Goal: Information Seeking & Learning: Learn about a topic

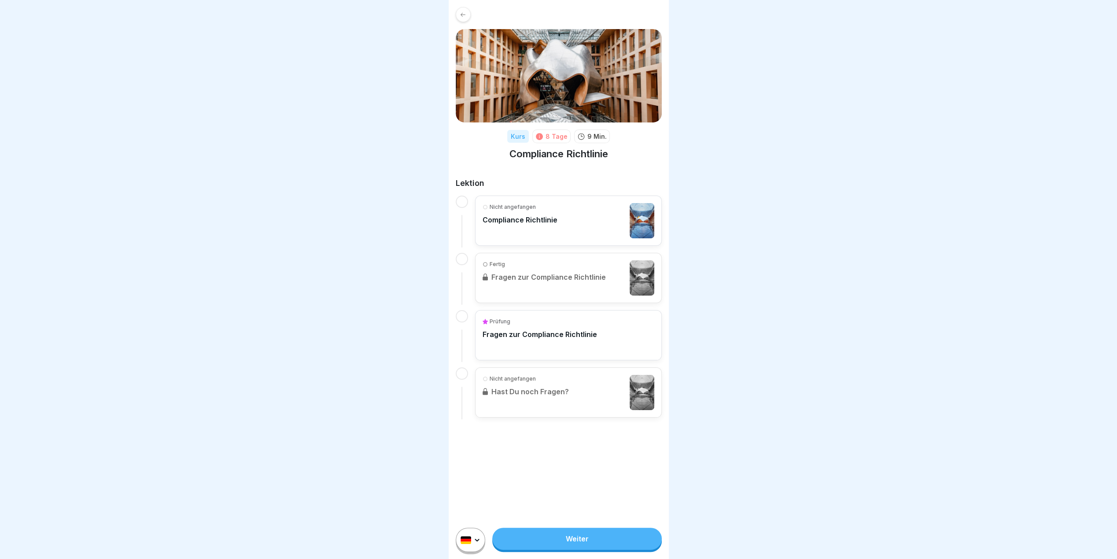
click at [495, 216] on p "Compliance Richtlinie" at bounding box center [520, 219] width 75 height 9
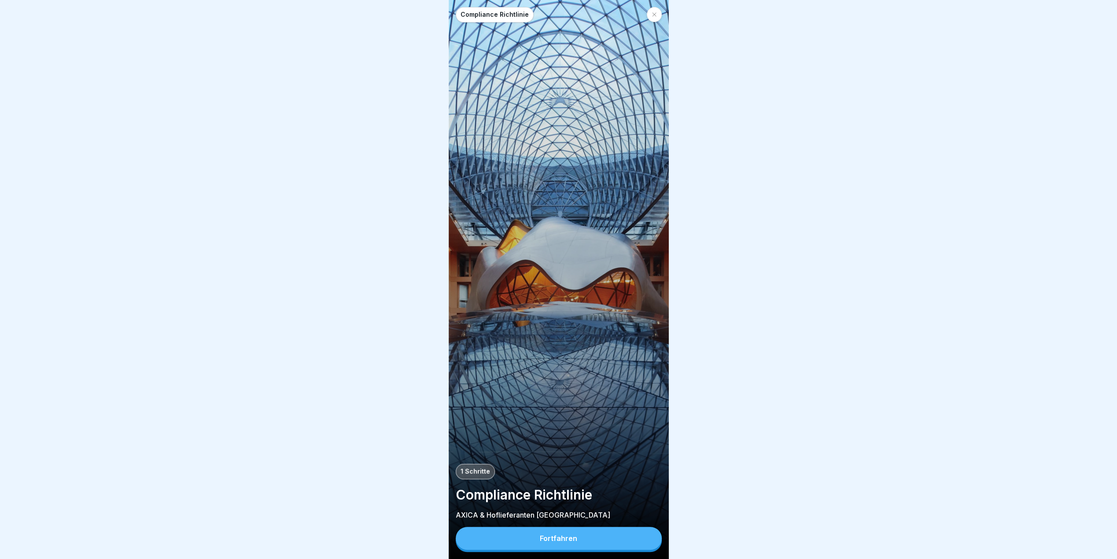
click at [552, 542] on div "Fortfahren" at bounding box center [558, 538] width 37 height 8
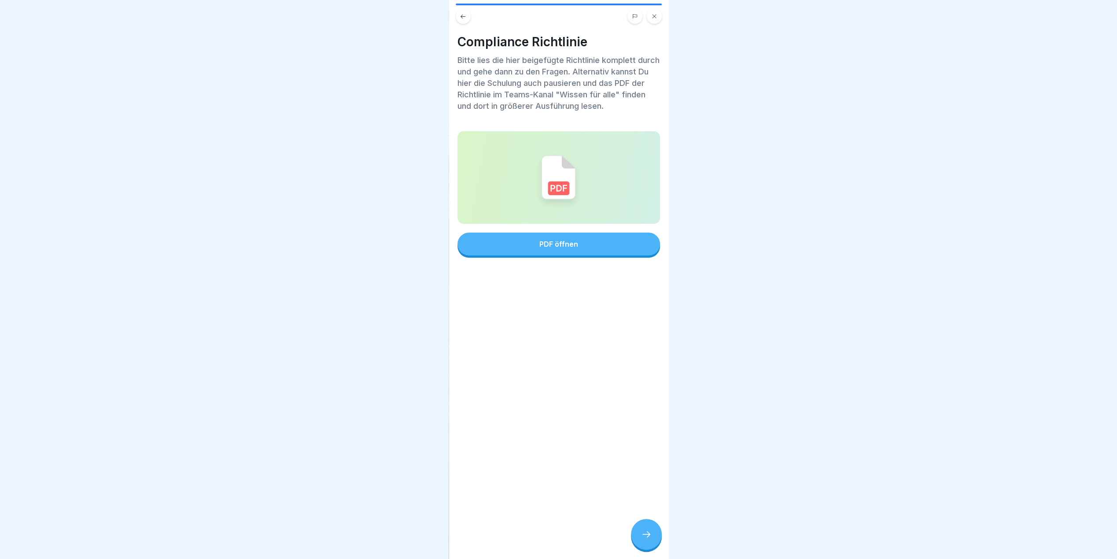
click at [641, 542] on div at bounding box center [646, 534] width 31 height 31
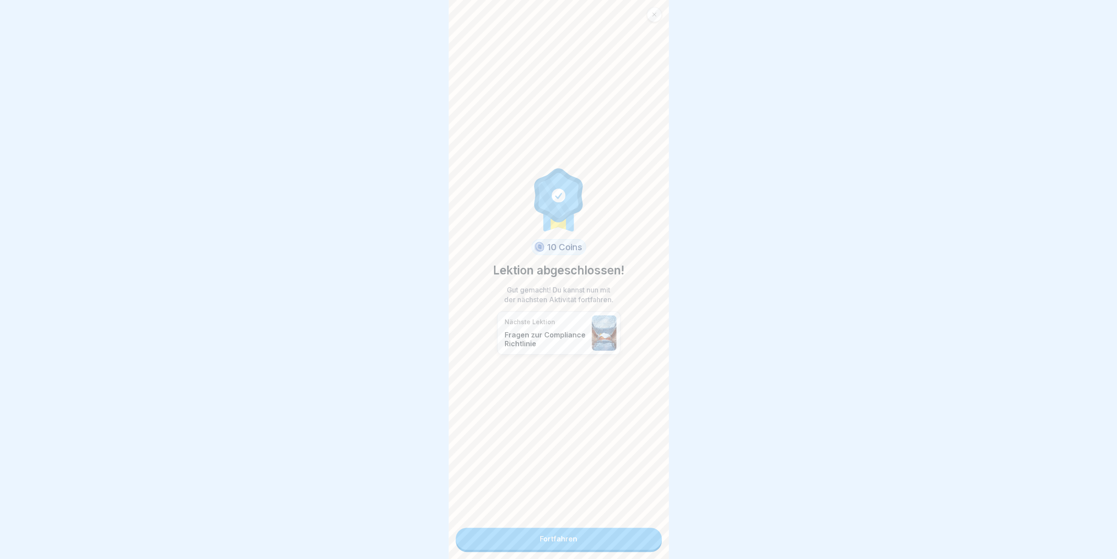
click at [601, 543] on link "Fortfahren" at bounding box center [559, 538] width 206 height 22
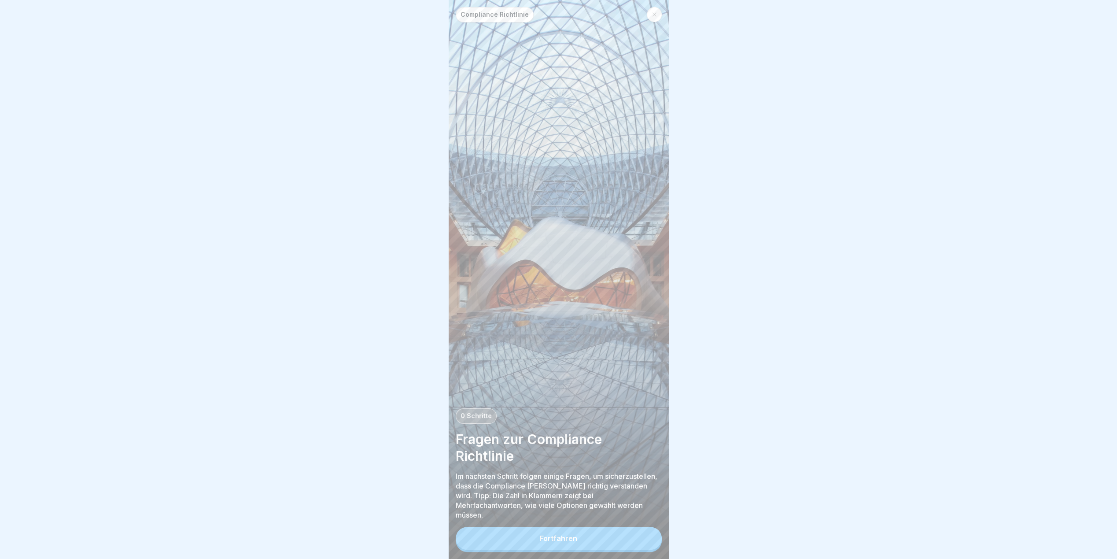
click at [571, 542] on div "Fortfahren" at bounding box center [558, 538] width 37 height 8
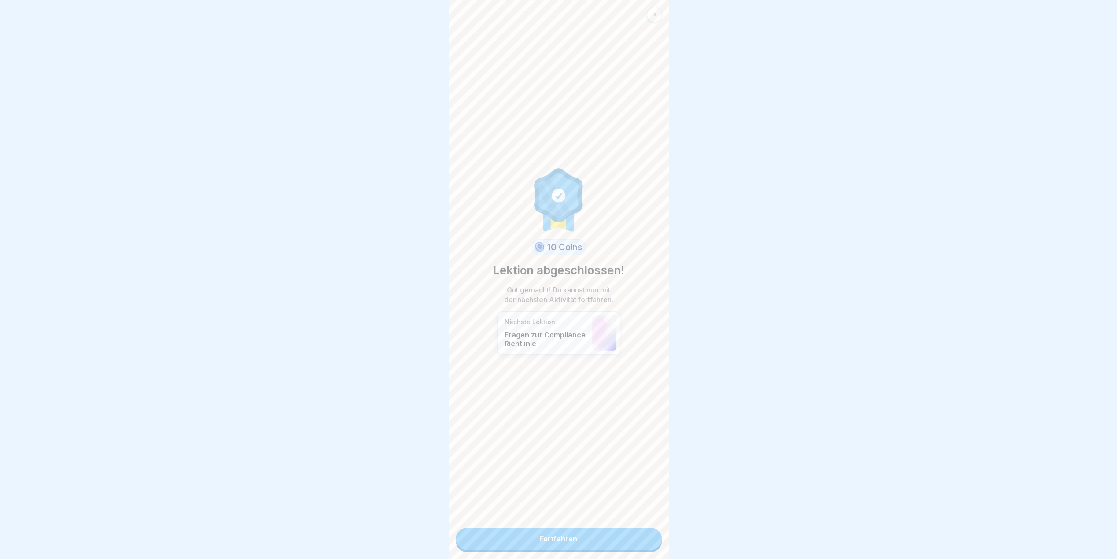
click at [571, 541] on link "Fortfahren" at bounding box center [559, 538] width 206 height 22
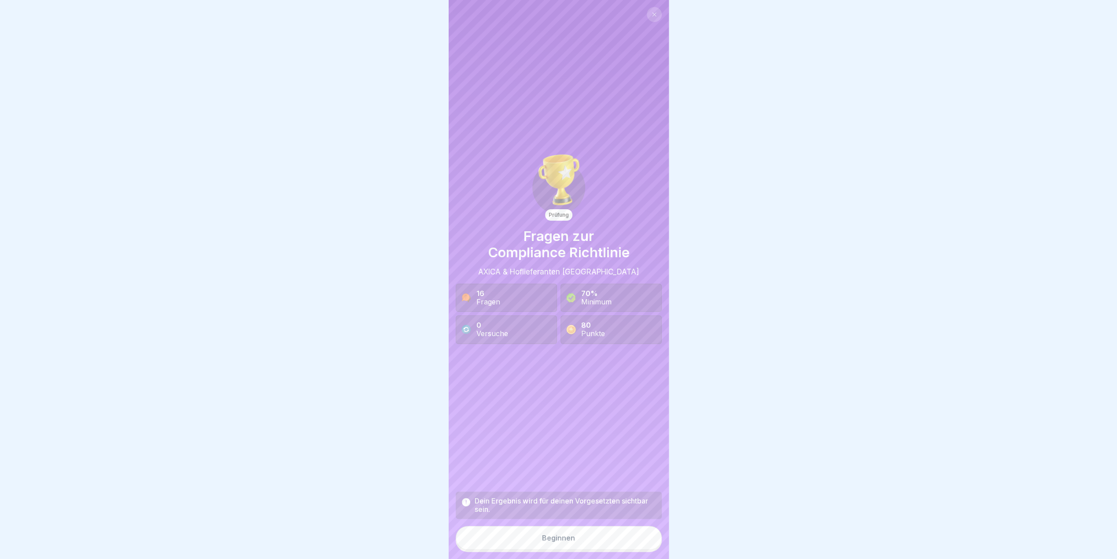
click at [582, 544] on button "Beginnen" at bounding box center [559, 538] width 206 height 24
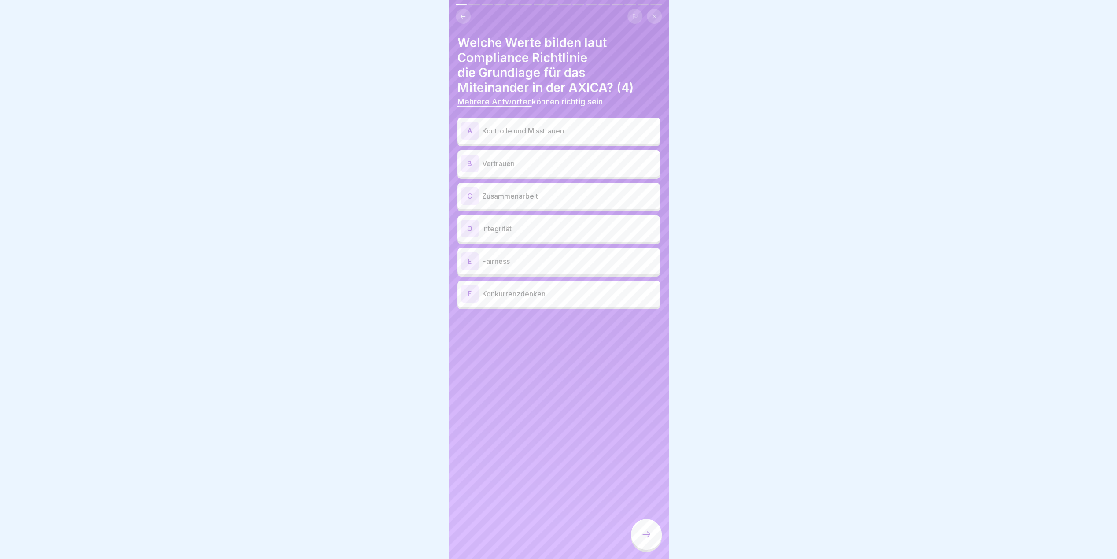
click at [529, 165] on p "Vertrauen" at bounding box center [569, 163] width 174 height 11
click at [524, 194] on p "Zusammenarbeit" at bounding box center [569, 196] width 174 height 11
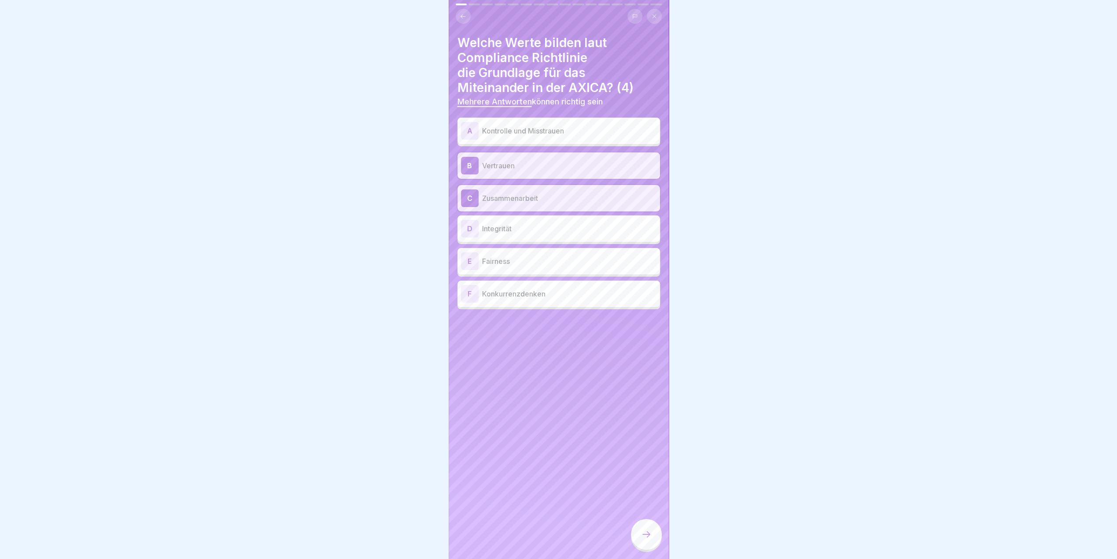
click at [519, 233] on div "D Integrität" at bounding box center [558, 229] width 195 height 18
click at [512, 258] on p "Fairness" at bounding box center [569, 261] width 174 height 11
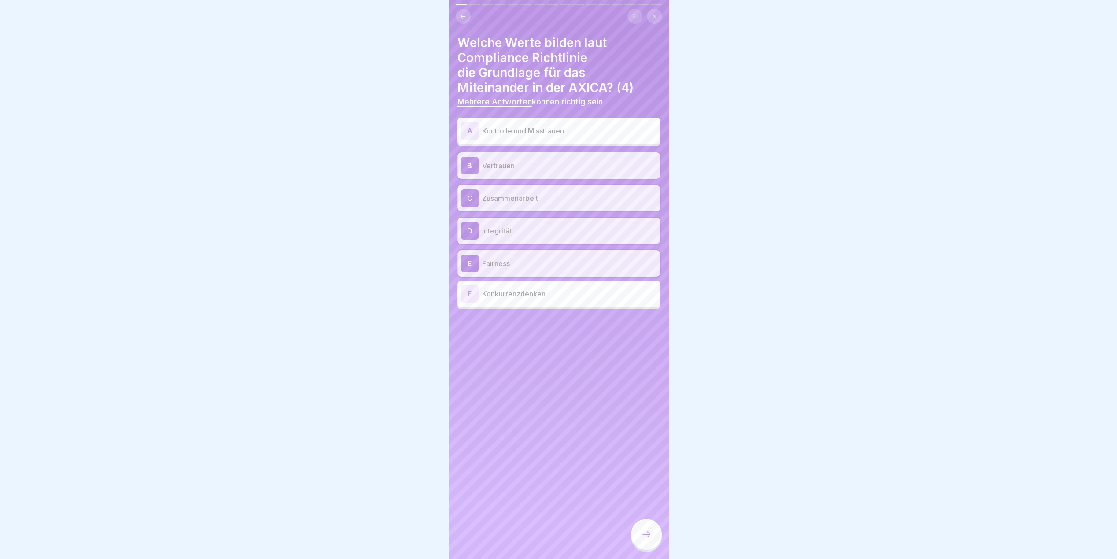
click at [641, 539] on icon at bounding box center [646, 534] width 11 height 11
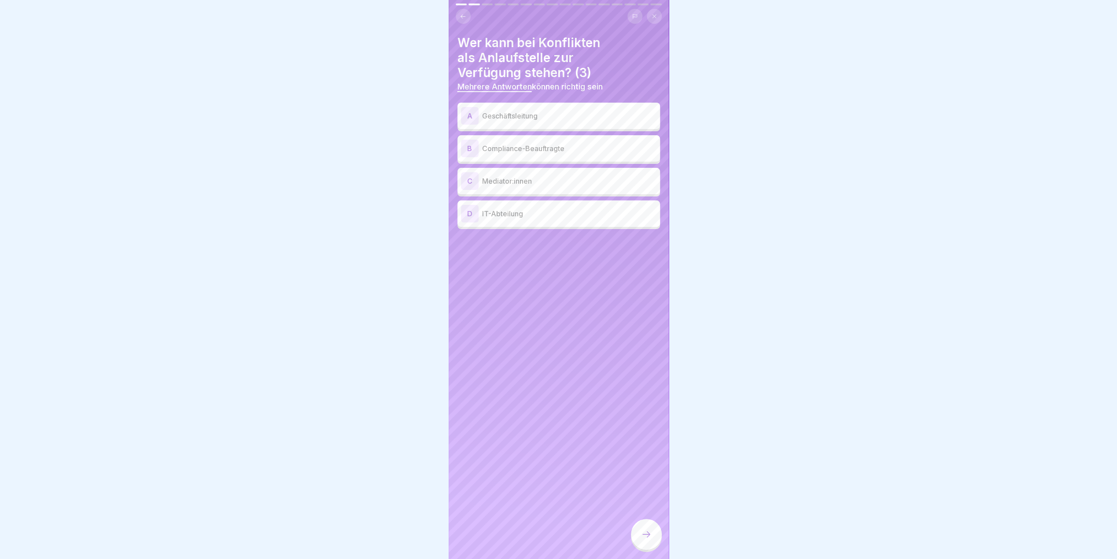
click at [550, 116] on p "Geschäftsleitung" at bounding box center [569, 116] width 174 height 11
click at [546, 144] on p "Compliance-Beauftragte" at bounding box center [569, 148] width 174 height 11
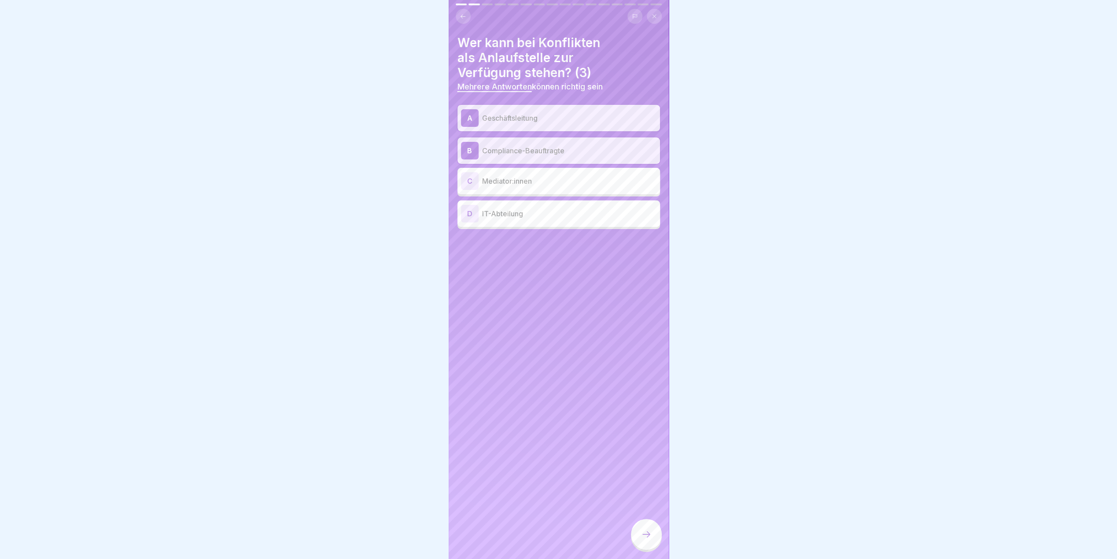
click at [542, 181] on p "Mediator:innen" at bounding box center [569, 181] width 174 height 11
click at [647, 535] on div at bounding box center [646, 534] width 31 height 31
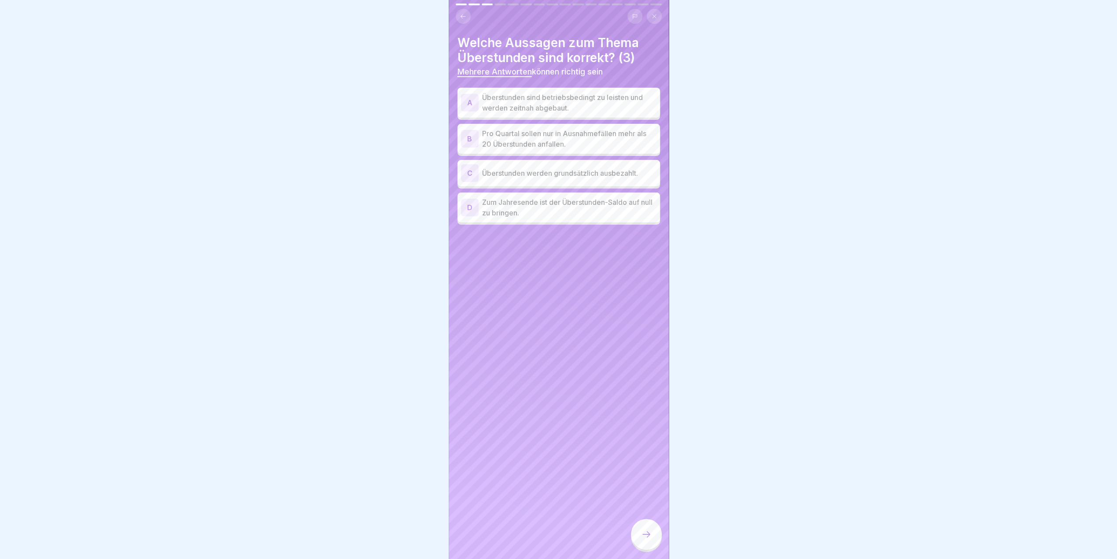
click at [610, 107] on p "Überstunden sind betriebsbedingt zu leisten und werden zeitnah abgebaut." at bounding box center [569, 102] width 174 height 21
click at [592, 139] on p "Pro Quartal sollen nur in Ausnahmefällen mehr als 20 Überstunden anfallen." at bounding box center [569, 138] width 174 height 21
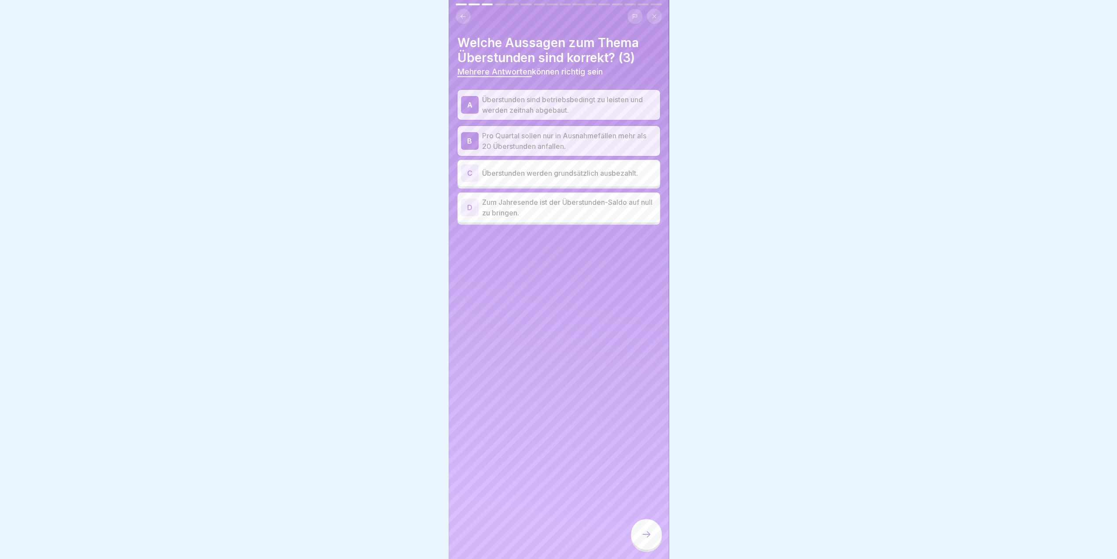
click at [567, 211] on p "Zum Jahresende ist der Überstunden-Saldo auf null zu bringen." at bounding box center [569, 207] width 174 height 21
click at [644, 537] on icon at bounding box center [646, 534] width 11 height 11
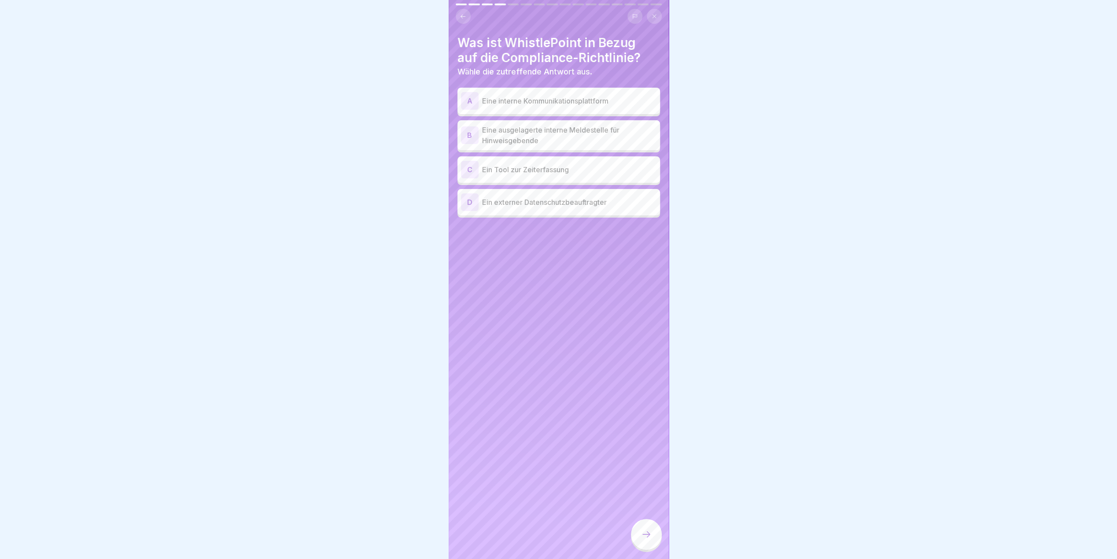
click at [532, 139] on p "Eine ausgelagerte interne Meldestelle für Hinweisgebende" at bounding box center [569, 135] width 174 height 21
click at [642, 538] on icon at bounding box center [646, 534] width 11 height 11
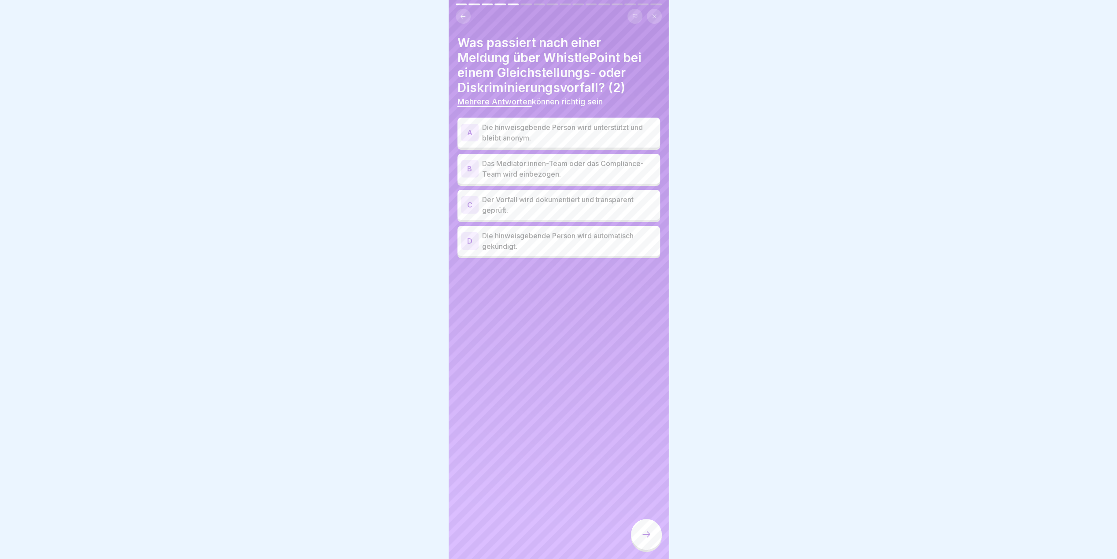
click at [634, 129] on p "Die hinweisgebende Person wird unterstützt und bleibt anonym." at bounding box center [569, 132] width 174 height 21
click at [572, 204] on p "Der Vorfall wird dokumentiert und transparent geprüft." at bounding box center [569, 204] width 174 height 21
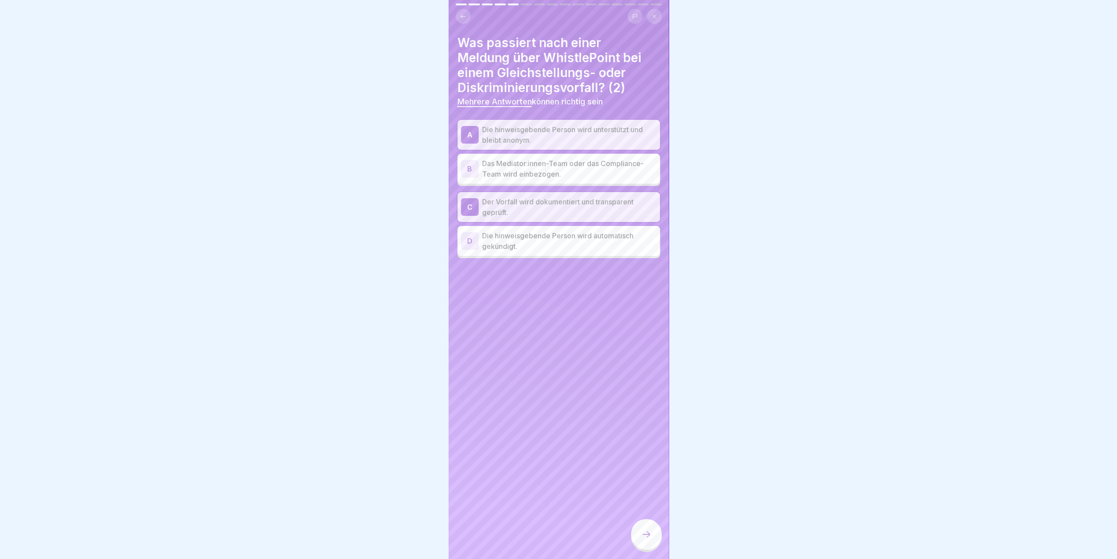
click at [649, 539] on icon at bounding box center [646, 534] width 11 height 11
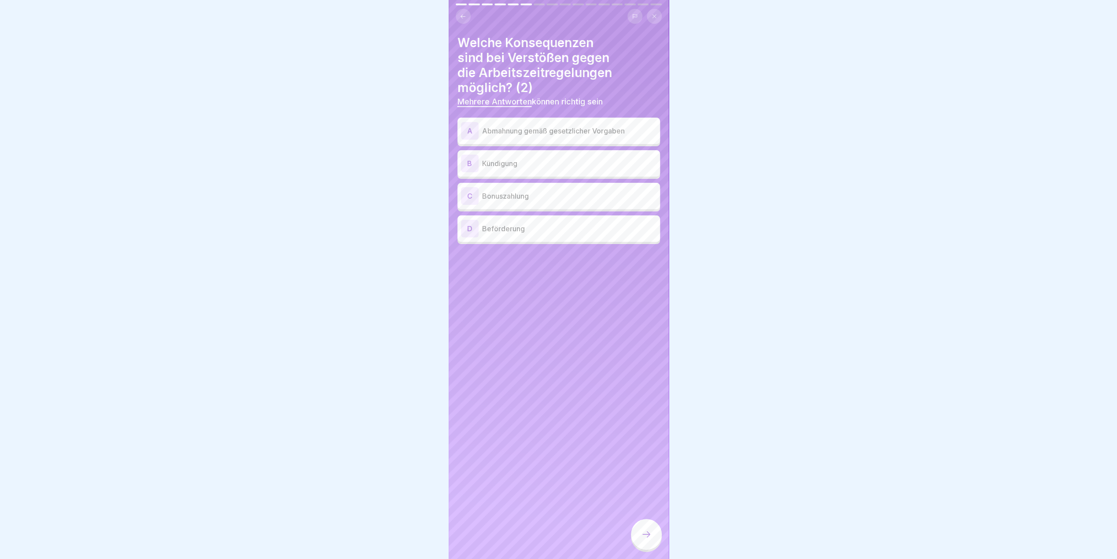
click at [596, 133] on p "Abmahnung gemäß gesetzlicher Vorgaben" at bounding box center [569, 130] width 174 height 11
click at [534, 167] on p "Kündigung" at bounding box center [569, 163] width 174 height 11
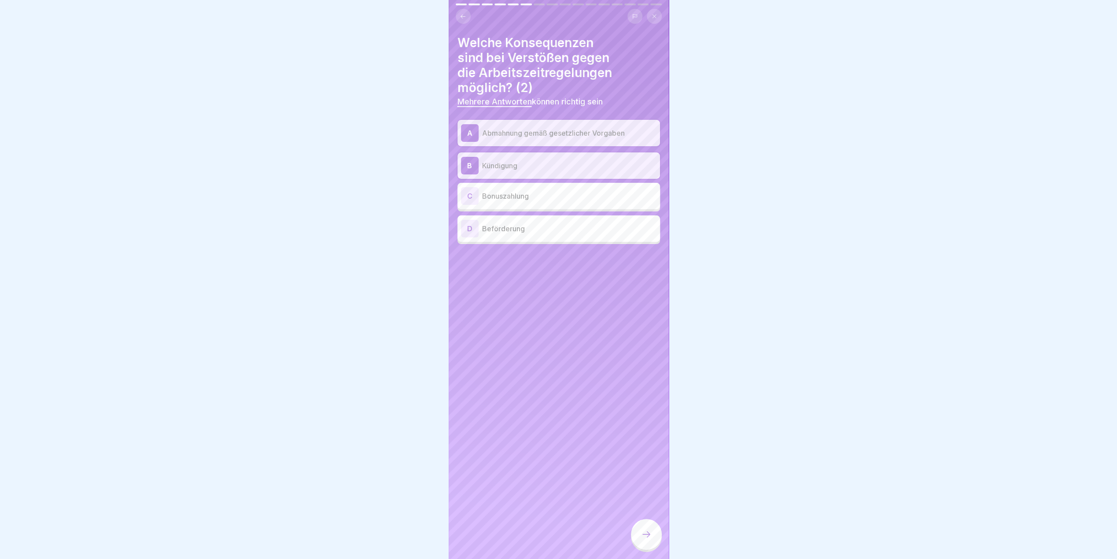
click at [651, 534] on div at bounding box center [646, 534] width 31 height 31
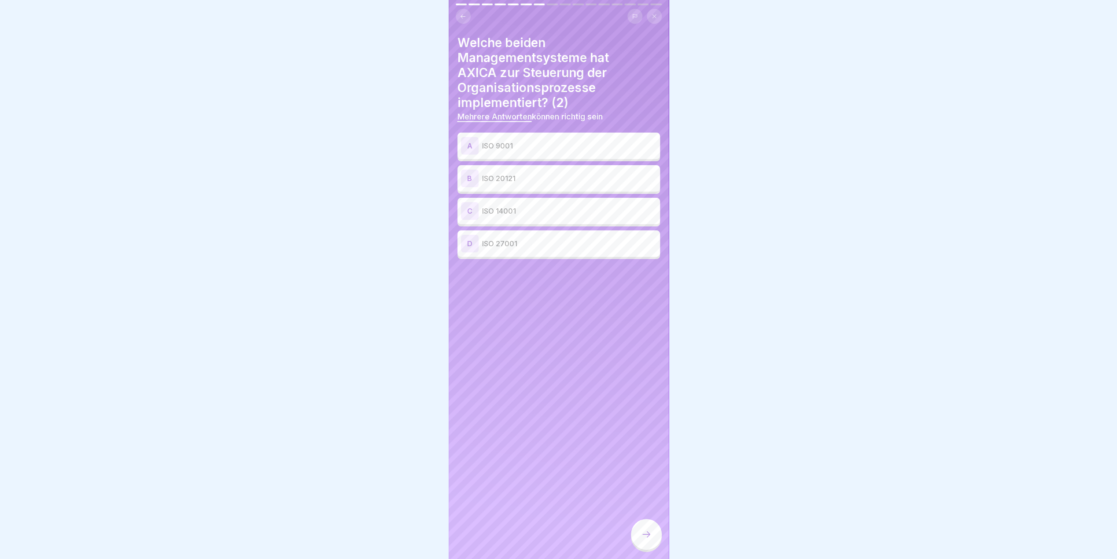
click at [549, 147] on p "ISO 9001" at bounding box center [569, 145] width 174 height 11
click at [546, 181] on p "ISO 20121" at bounding box center [569, 178] width 174 height 11
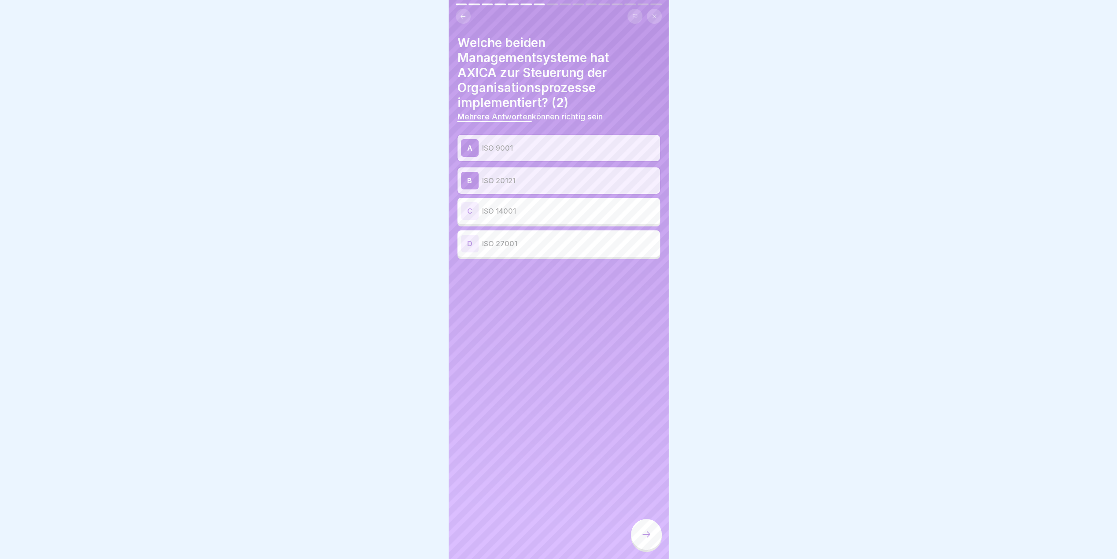
click at [648, 539] on icon at bounding box center [646, 534] width 11 height 11
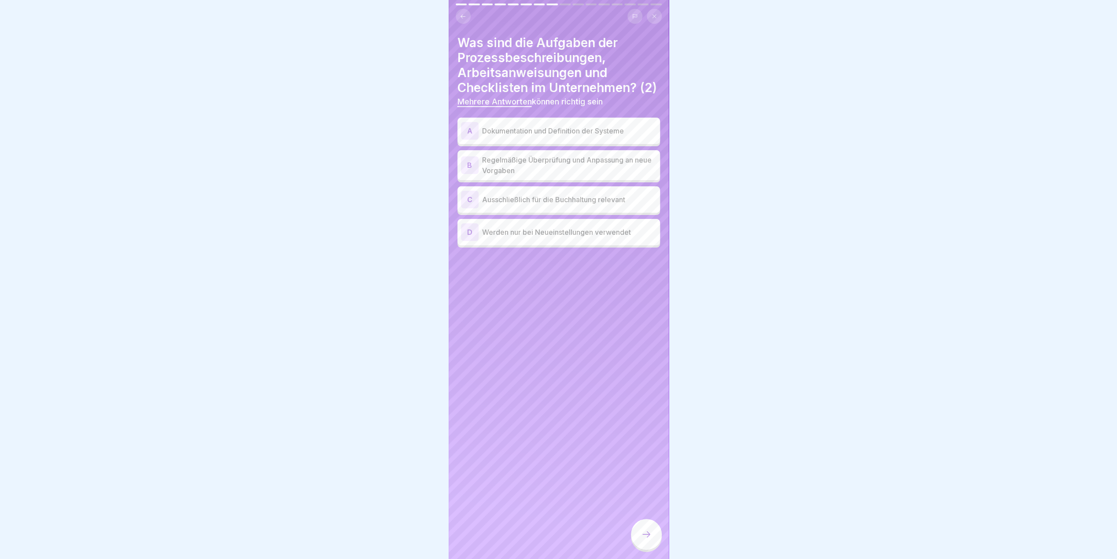
click at [591, 136] on p "Dokumentation und Definition der Systeme" at bounding box center [569, 130] width 174 height 11
click at [588, 176] on p "Regelmäßige Überprüfung und Anpassung an neue Vorgaben" at bounding box center [569, 165] width 174 height 21
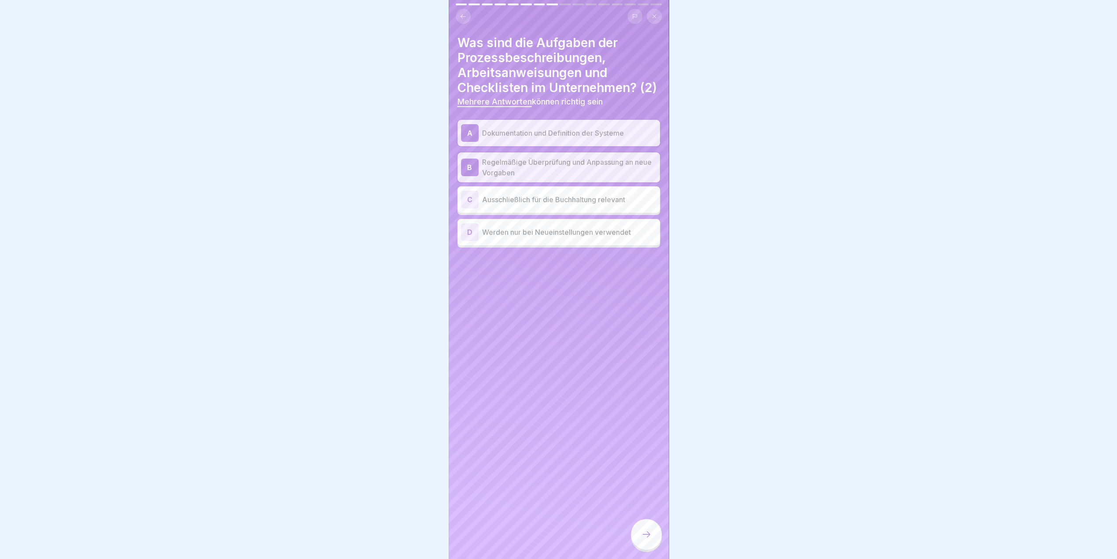
click at [638, 543] on div at bounding box center [646, 534] width 31 height 31
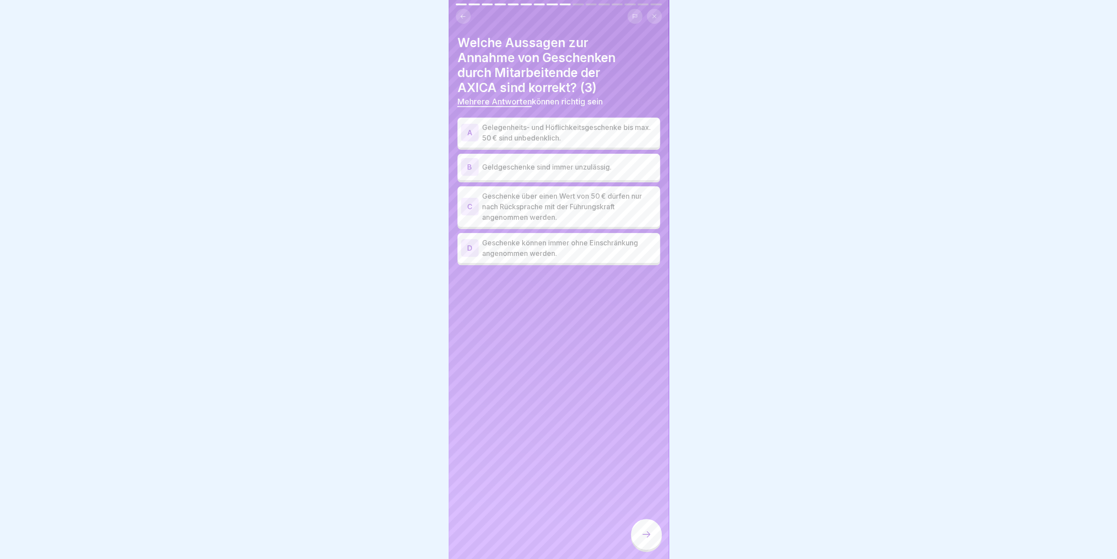
click at [583, 134] on p "Gelegenheits- und Höflichkeitsgeschenke bis max. 50 € sind unbedenklich." at bounding box center [569, 132] width 174 height 21
click at [574, 167] on p "Geldgeschenke sind immer unzulässig." at bounding box center [569, 167] width 174 height 11
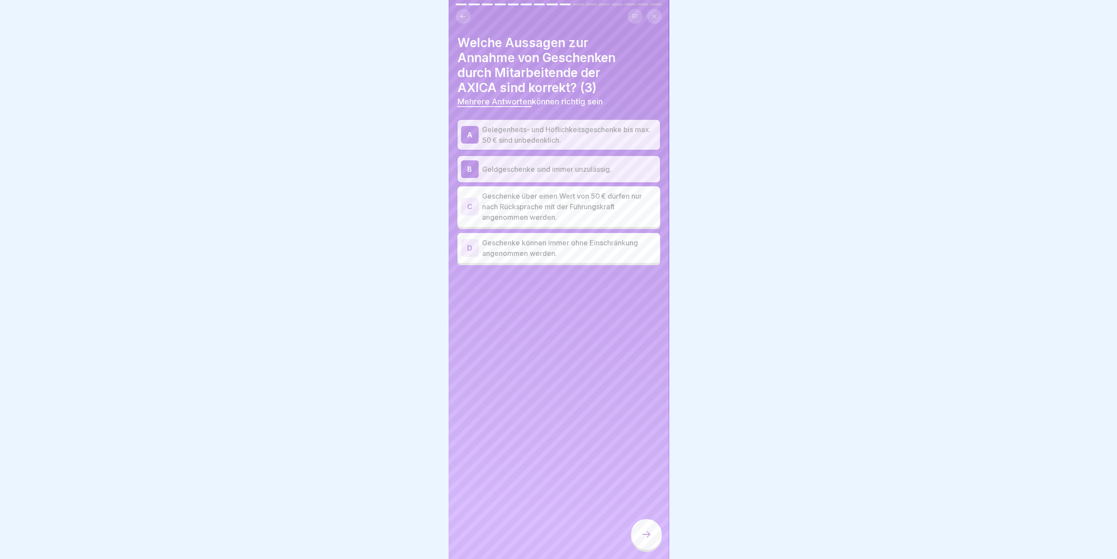
click at [626, 201] on p "Geschenke über einen Wert von 50 € dürfen nur nach Rücksprache mit der Führungs…" at bounding box center [569, 207] width 174 height 32
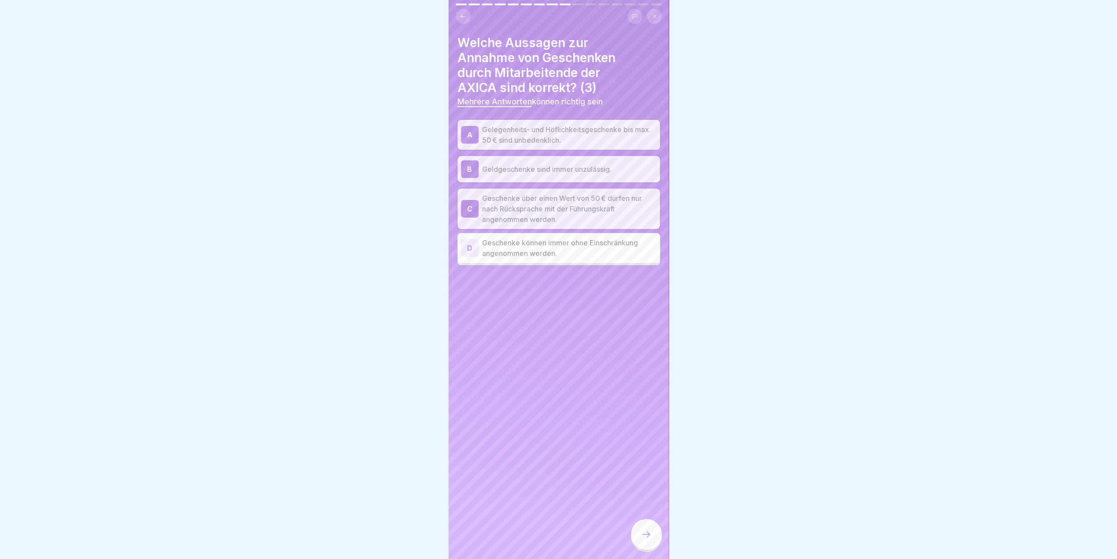
click at [645, 539] on icon at bounding box center [646, 534] width 11 height 11
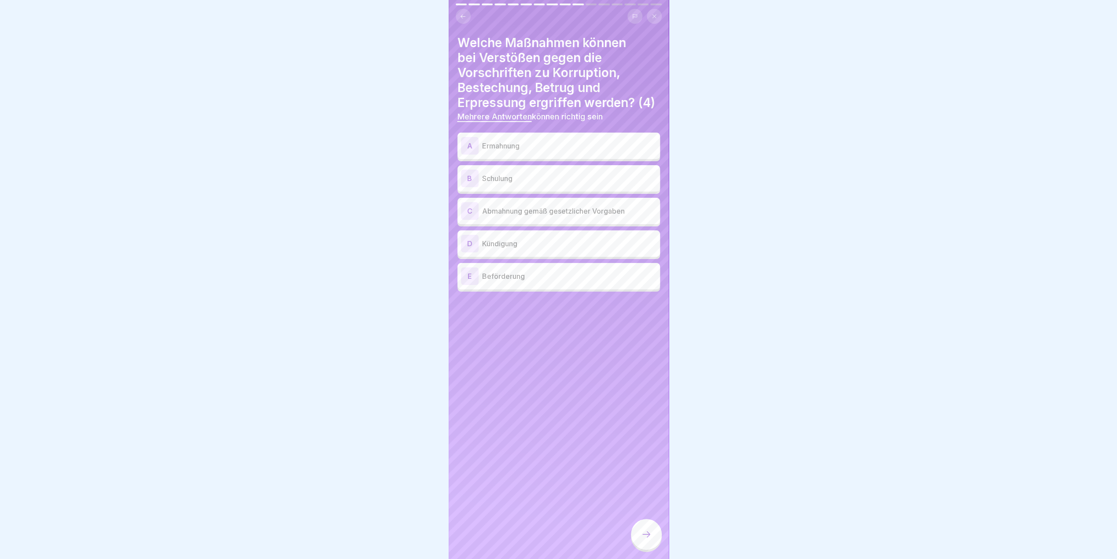
click at [580, 151] on p "Ermahnung" at bounding box center [569, 145] width 174 height 11
click at [544, 187] on div "B Schulung" at bounding box center [558, 179] width 195 height 18
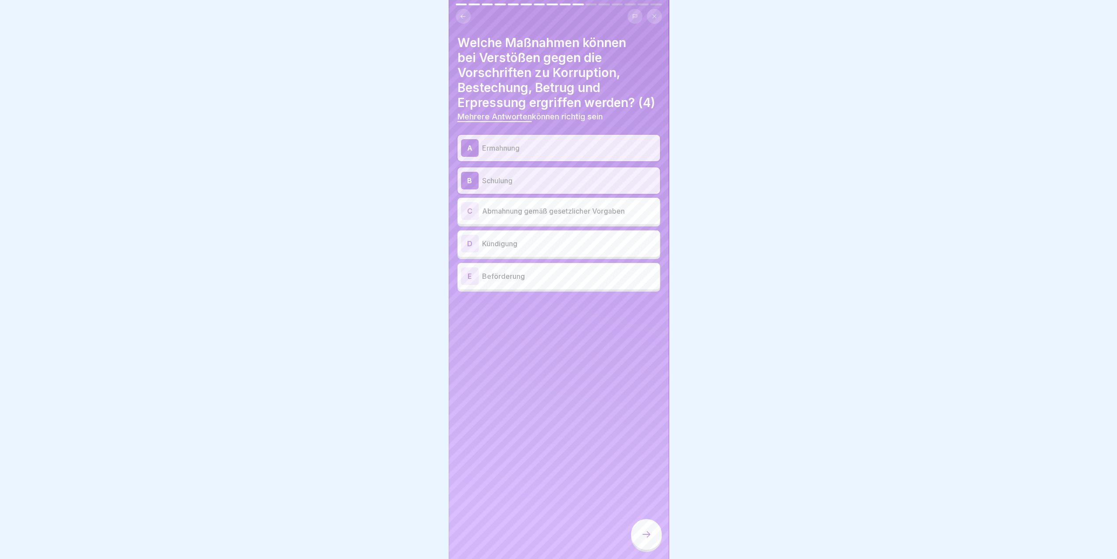
click at [553, 216] on p "Abmahnung gemäß gesetzlicher Vorgaben" at bounding box center [569, 211] width 174 height 11
click at [541, 249] on p "Kündigung" at bounding box center [569, 243] width 174 height 11
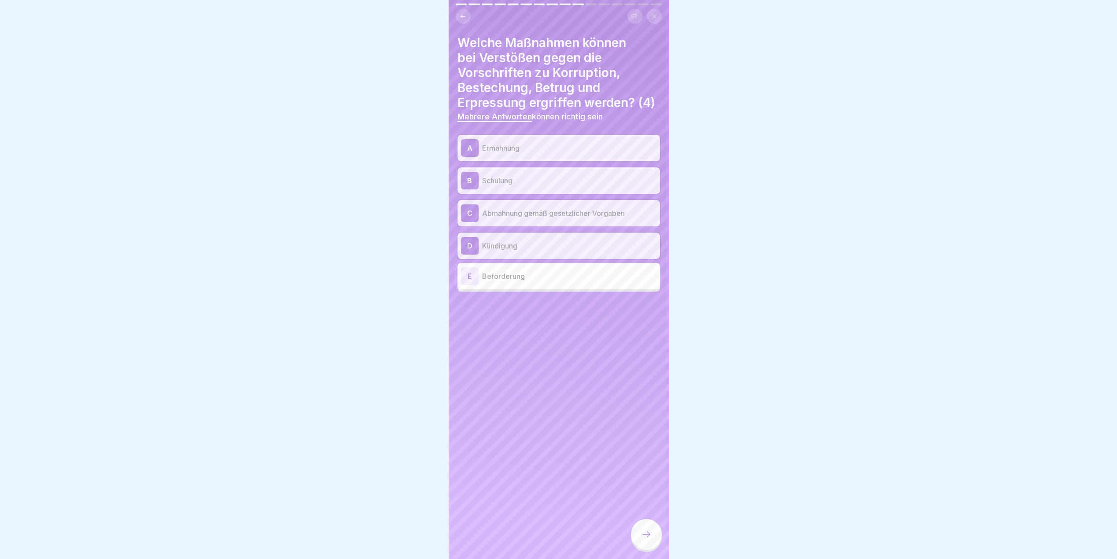
click at [650, 546] on div at bounding box center [646, 534] width 31 height 31
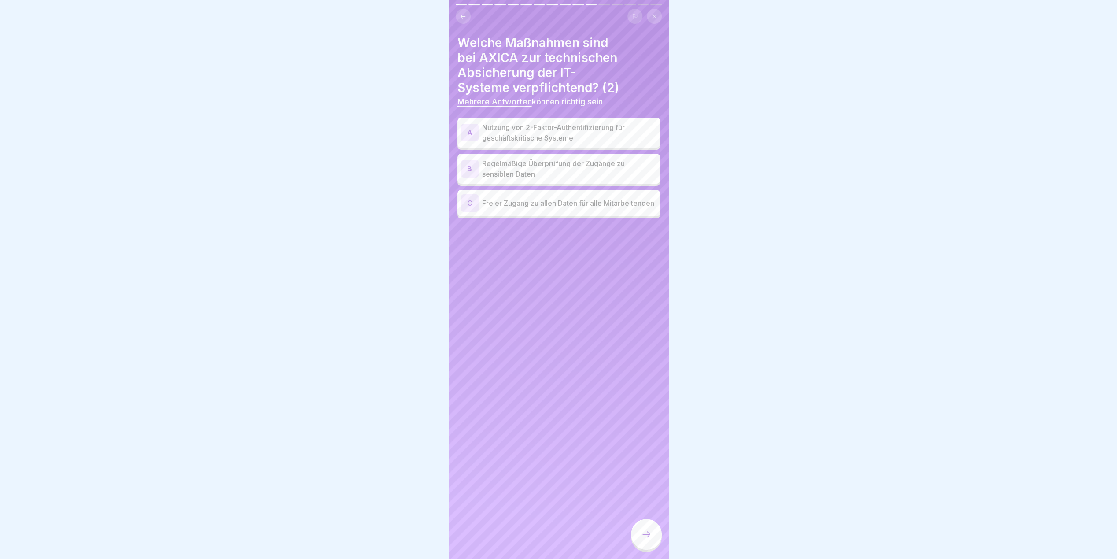
click at [574, 127] on p "Nutzung von 2-Faktor-Authentifizierung für geschäftskritische Systeme" at bounding box center [569, 132] width 174 height 21
click at [576, 164] on p "Regelmäßige Überprüfung der Zugänge zu sensiblen Daten" at bounding box center [569, 168] width 174 height 21
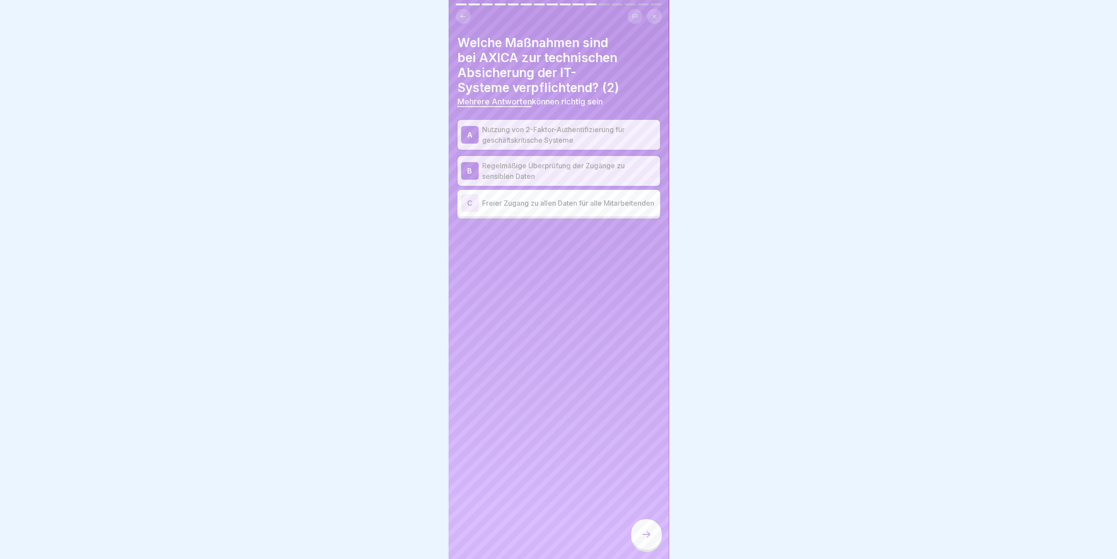
click at [649, 539] on icon at bounding box center [646, 534] width 11 height 11
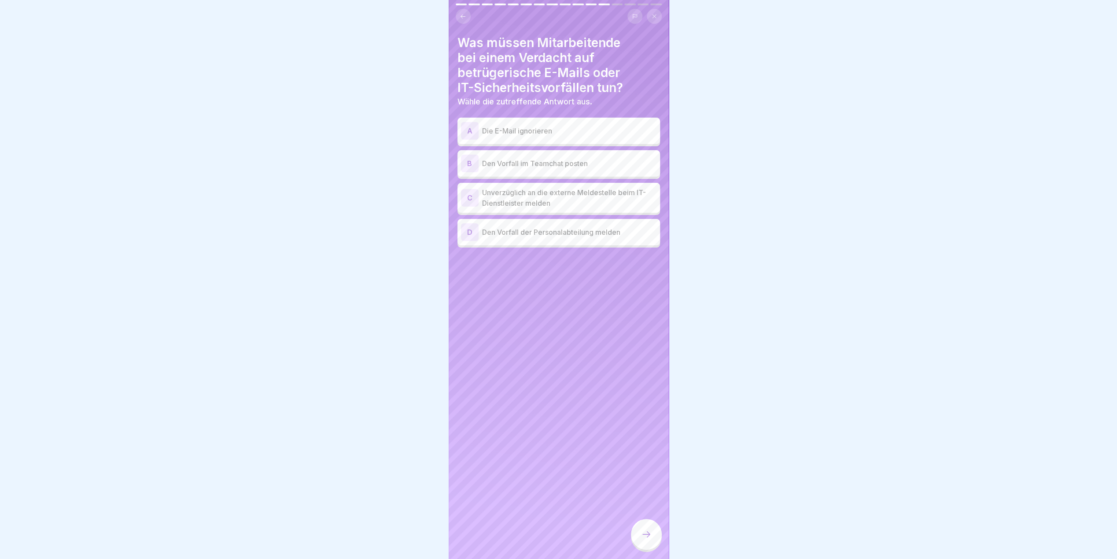
click at [558, 199] on p "Unverzüglich an die externe Meldestelle beim IT-Dienstleister melden" at bounding box center [569, 197] width 174 height 21
click at [646, 539] on icon at bounding box center [646, 534] width 11 height 11
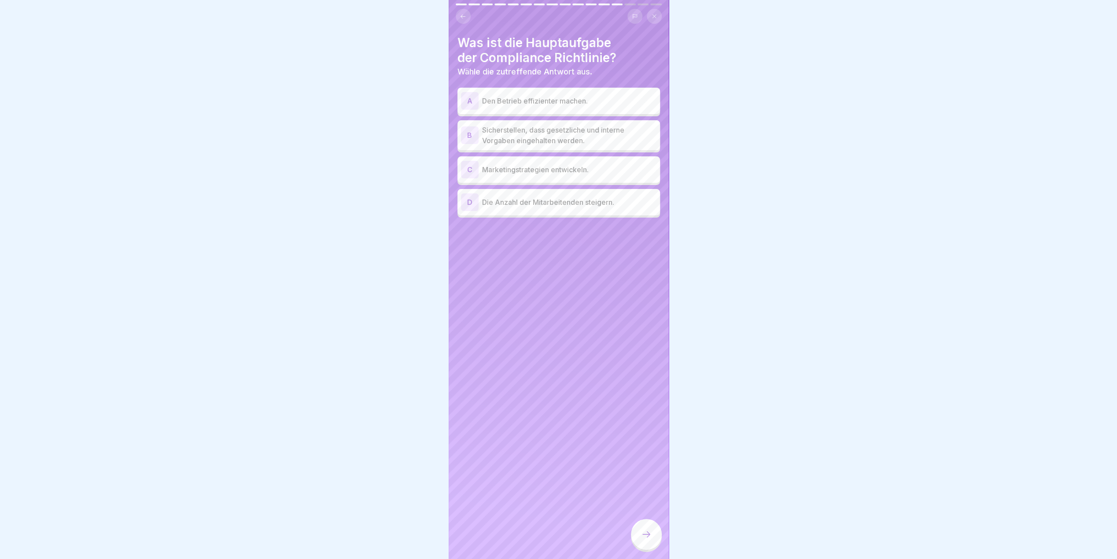
click at [594, 134] on p "Sicherstellen, dass gesetzliche und interne Vorgaben eingehalten werden." at bounding box center [569, 135] width 174 height 21
click at [648, 536] on icon at bounding box center [646, 534] width 11 height 11
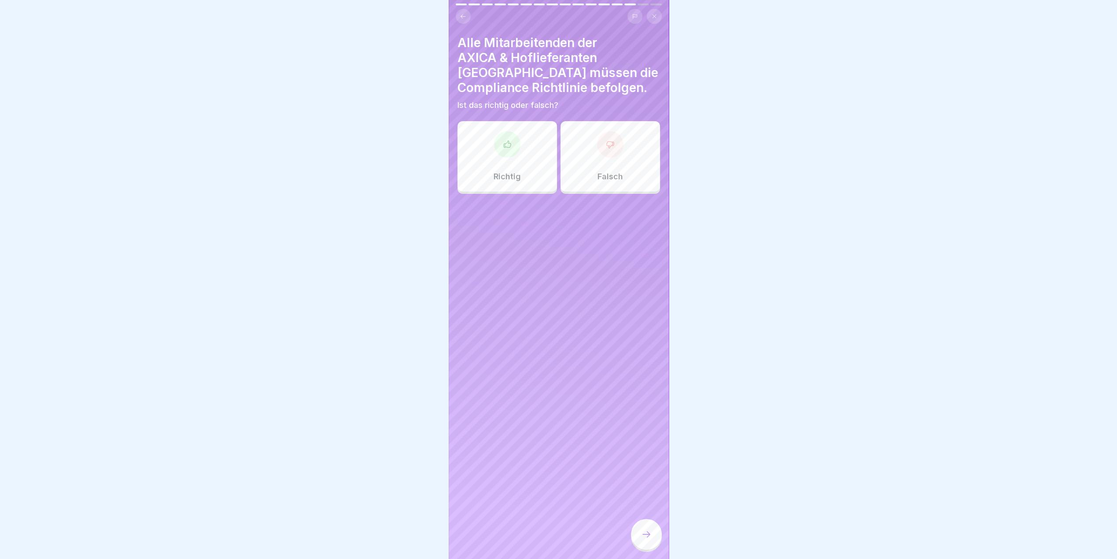
click at [526, 136] on div "Richtig" at bounding box center [507, 156] width 100 height 70
click at [645, 539] on icon at bounding box center [646, 534] width 11 height 11
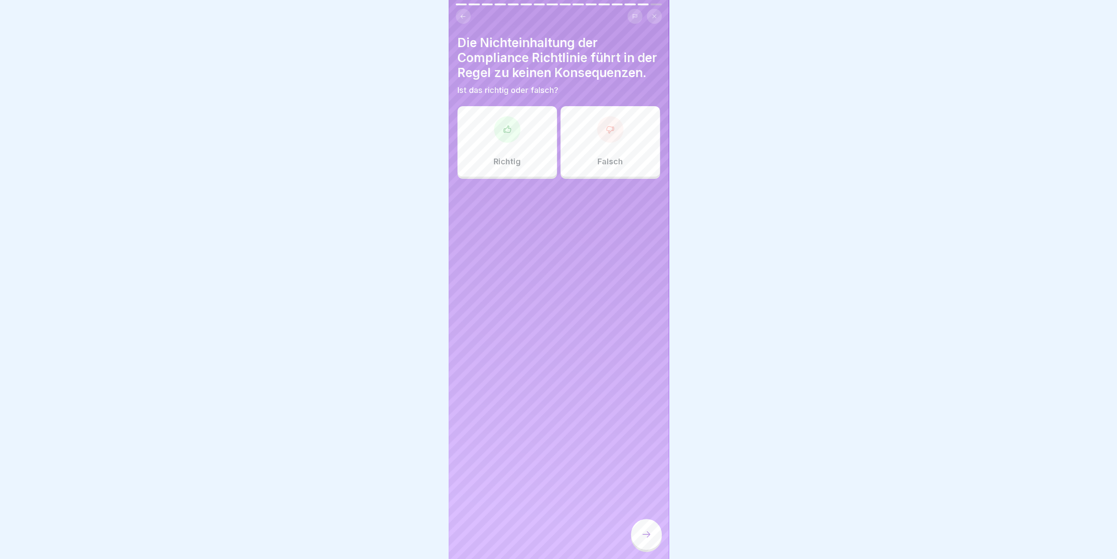
click at [633, 142] on div "Falsch" at bounding box center [611, 141] width 100 height 70
click at [643, 539] on icon at bounding box center [646, 534] width 11 height 11
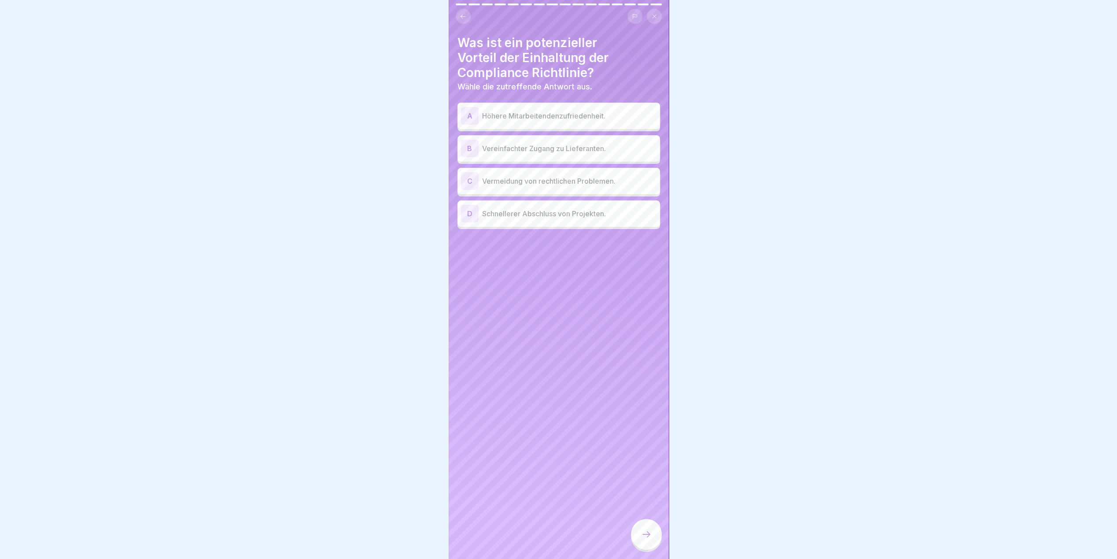
click at [595, 182] on p "Vermeidung von rechtlichen Problemen." at bounding box center [569, 181] width 174 height 11
click at [647, 547] on div at bounding box center [646, 534] width 31 height 31
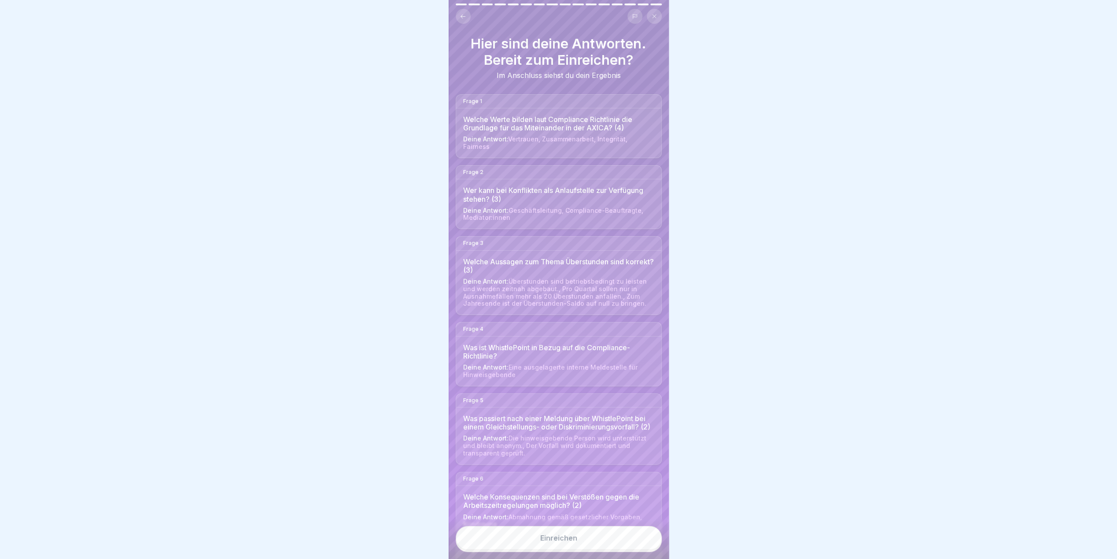
scroll to position [132, 0]
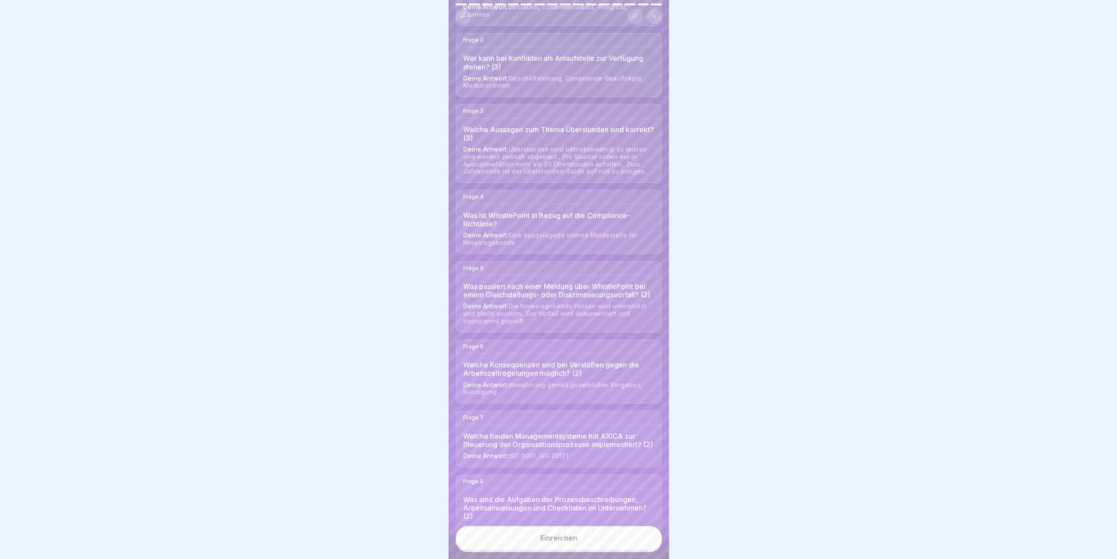
click at [575, 542] on div "Einreichen" at bounding box center [558, 538] width 37 height 8
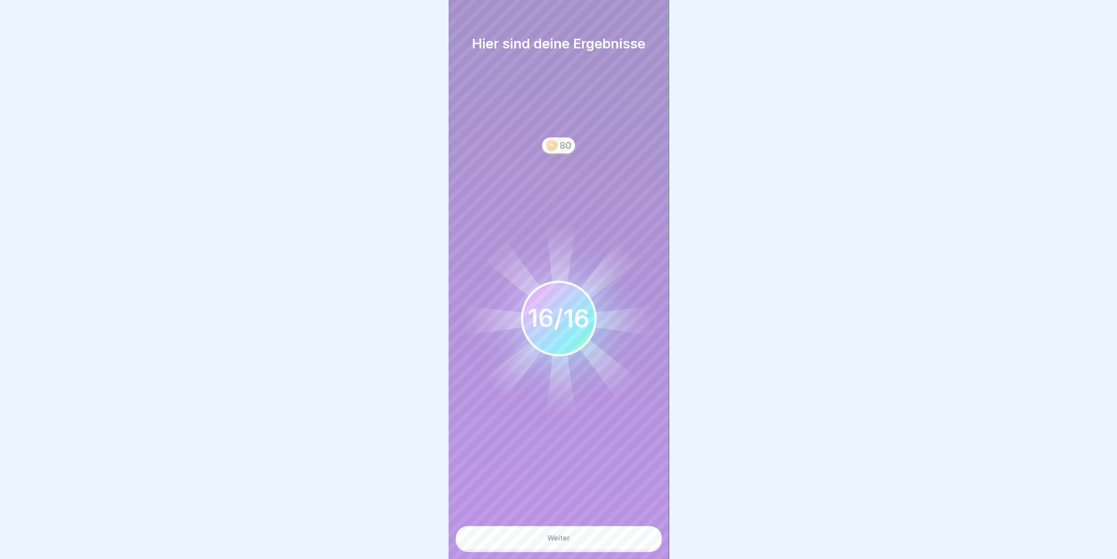
click at [569, 542] on div "Weiter" at bounding box center [558, 538] width 23 height 8
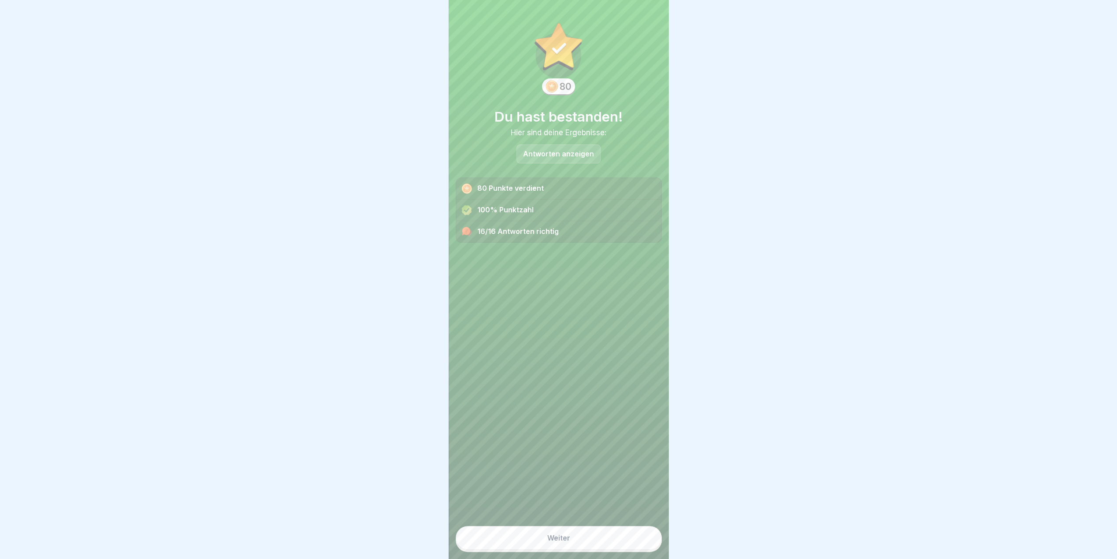
click at [569, 546] on button "Weiter" at bounding box center [559, 538] width 206 height 24
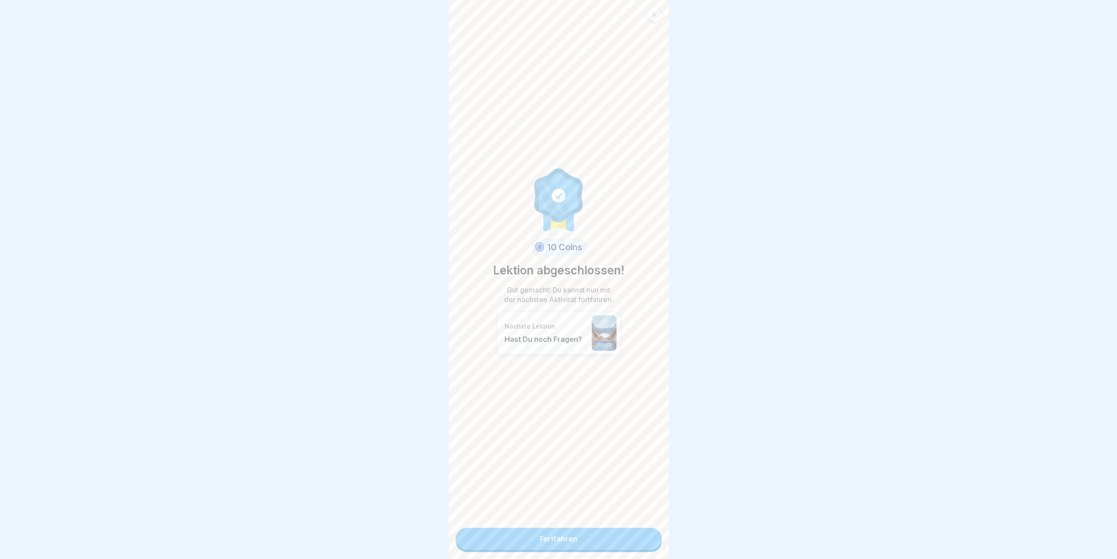
click at [570, 543] on link "Fortfahren" at bounding box center [559, 538] width 206 height 22
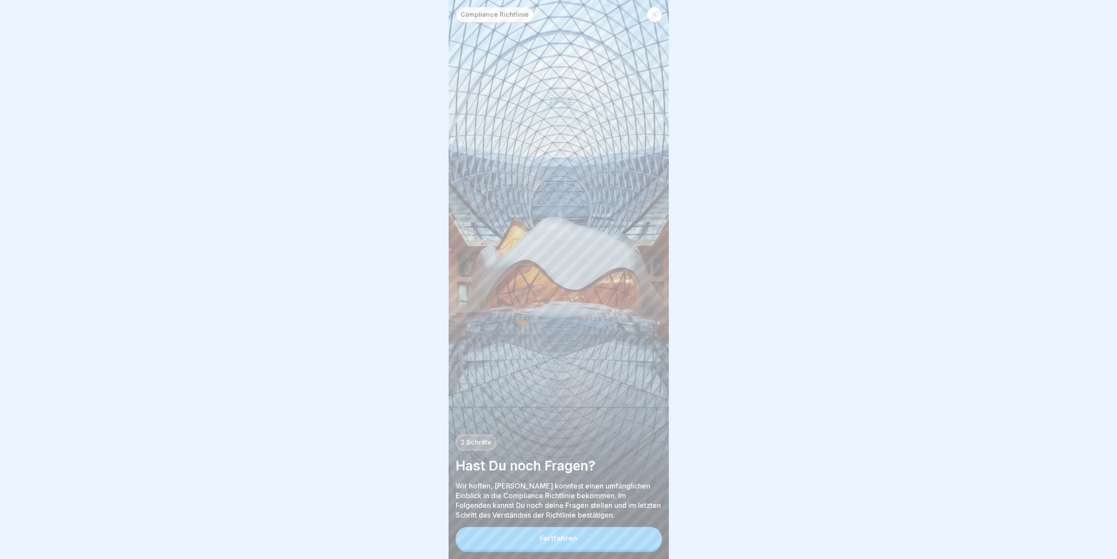
click at [569, 542] on div "Fortfahren" at bounding box center [558, 538] width 37 height 8
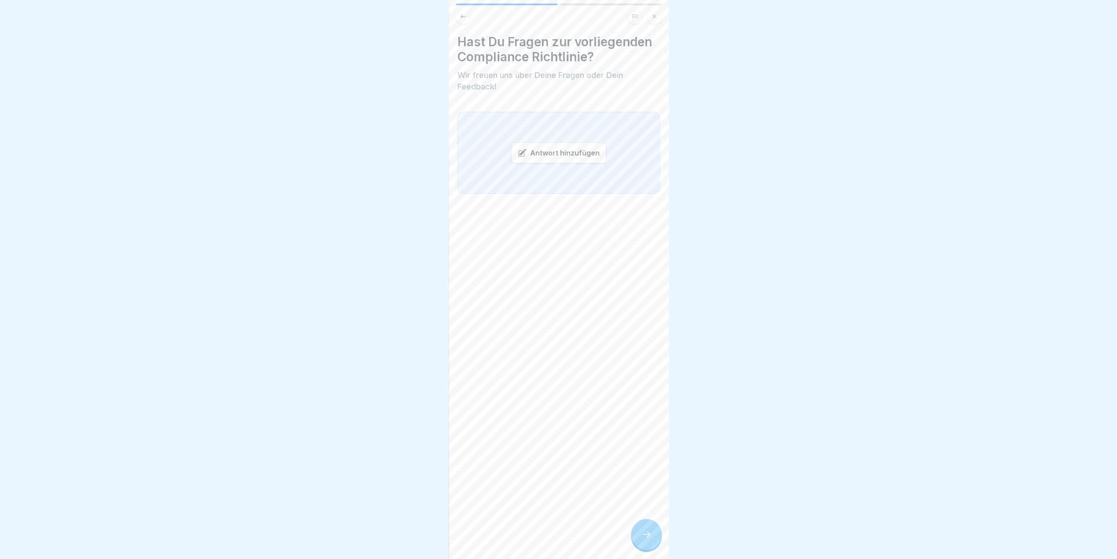
click at [648, 537] on icon at bounding box center [646, 534] width 8 height 6
click at [572, 137] on button "Unterschrift hinzufügen" at bounding box center [558, 146] width 99 height 23
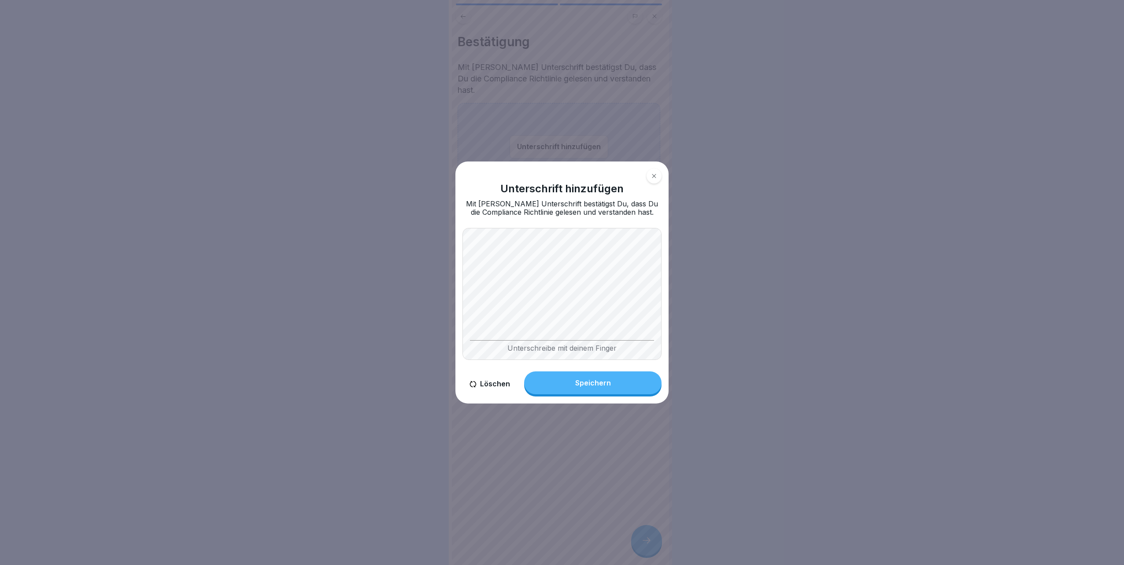
click at [590, 381] on div "Speichern" at bounding box center [593, 383] width 36 height 8
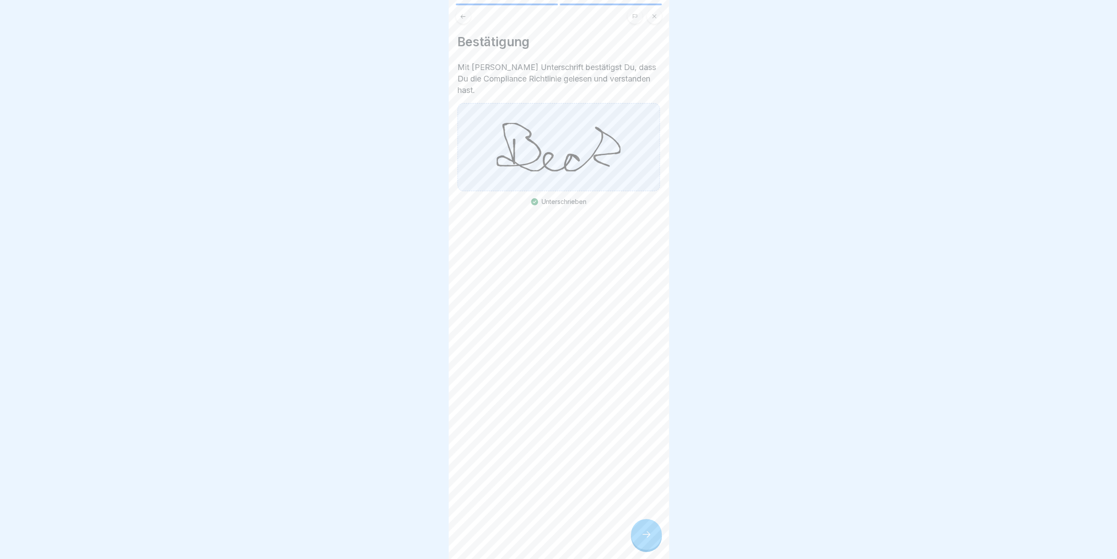
click at [639, 549] on div at bounding box center [646, 534] width 31 height 31
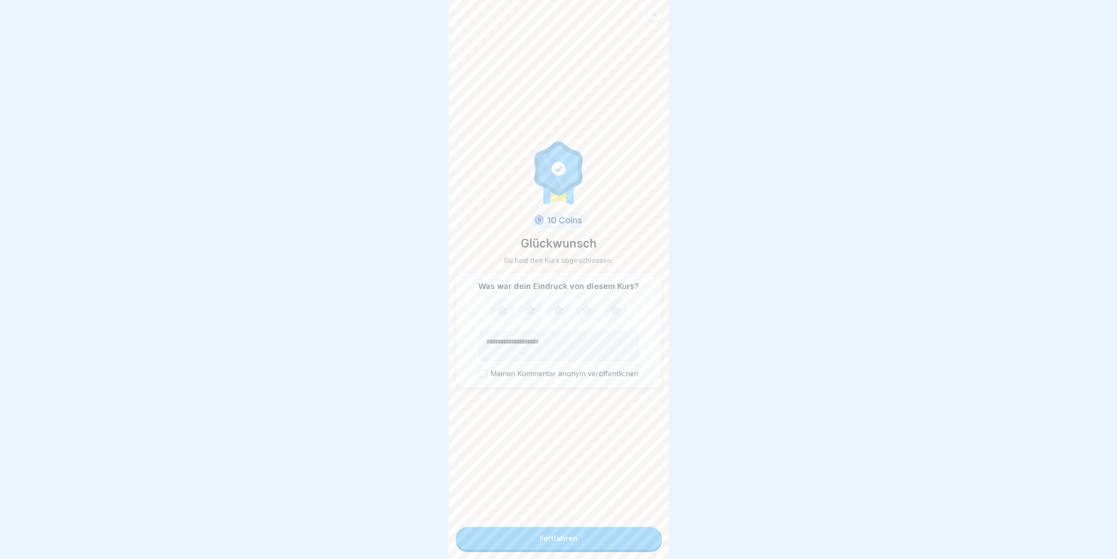
click at [614, 313] on icon at bounding box center [614, 309] width 11 height 11
click at [576, 344] on textarea "Kommentar (optional)" at bounding box center [558, 346] width 159 height 30
type textarea "*****"
click at [541, 541] on button "Fortfahren" at bounding box center [559, 538] width 206 height 23
